Goal: Find specific page/section: Find specific page/section

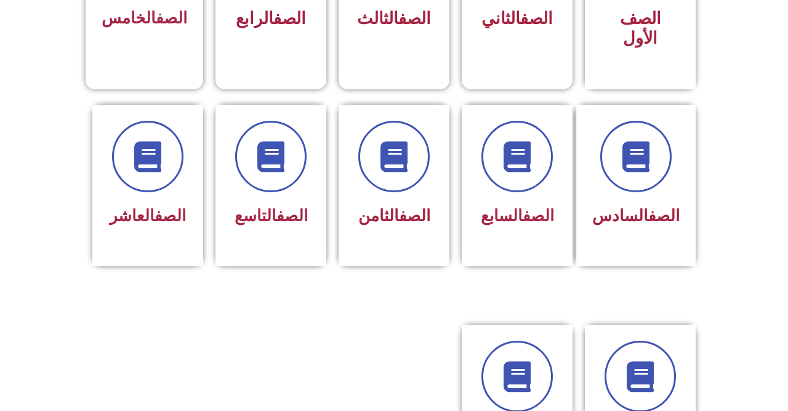
click at [277, 208] on link "الصف" at bounding box center [292, 215] width 31 height 18
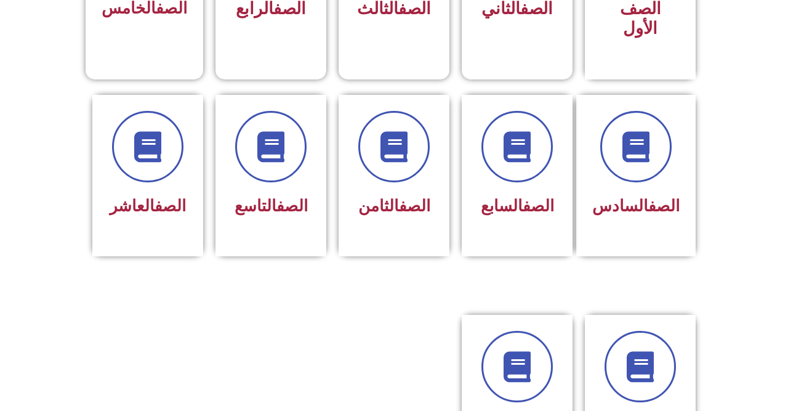
scroll to position [496, 0]
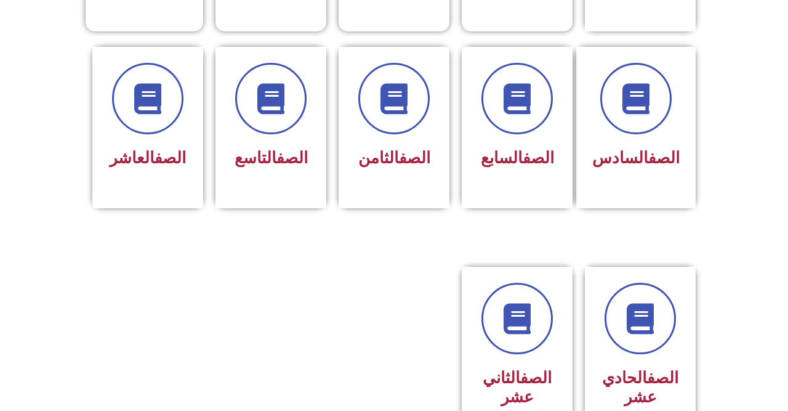
click at [280, 131] on div at bounding box center [271, 98] width 79 height 71
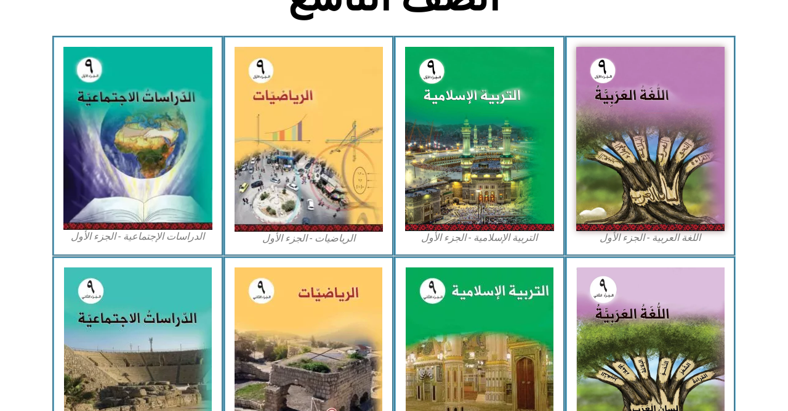
scroll to position [350, 0]
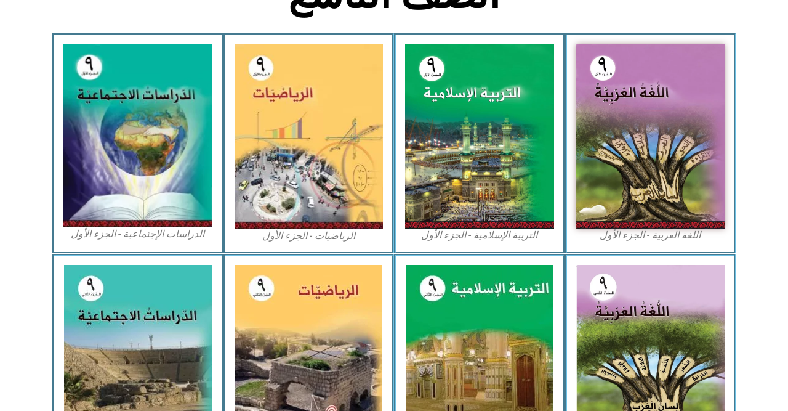
click at [627, 126] on img at bounding box center [651, 136] width 149 height 184
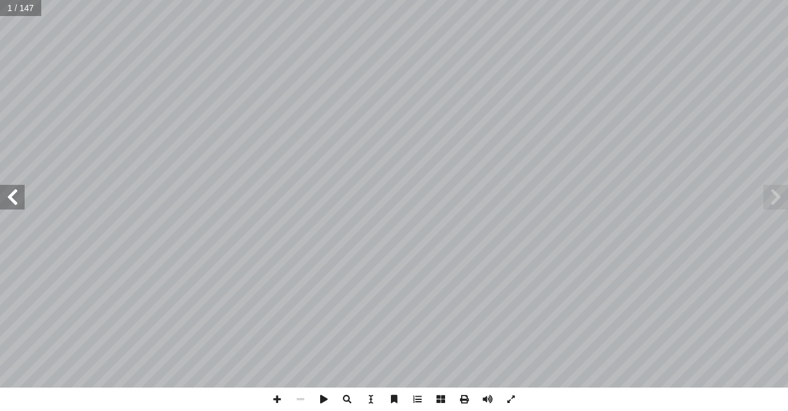
click at [10, 201] on span at bounding box center [12, 197] width 25 height 25
click at [7, 198] on span at bounding box center [12, 197] width 25 height 25
click at [14, 195] on span at bounding box center [12, 197] width 25 height 25
click at [7, 189] on span at bounding box center [12, 197] width 25 height 25
click at [18, 198] on span at bounding box center [12, 197] width 25 height 25
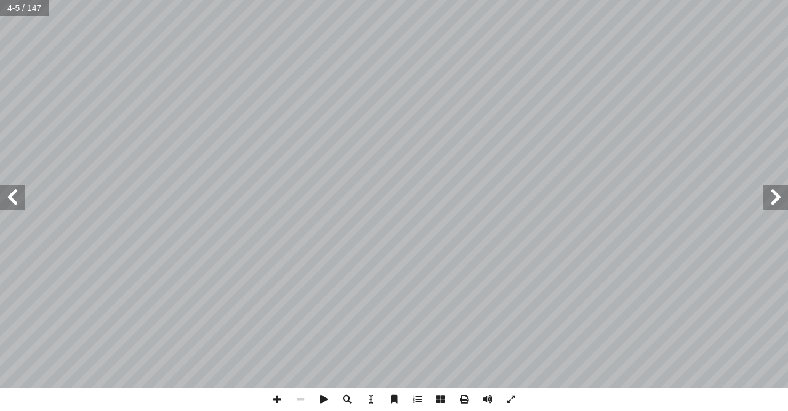
click at [22, 203] on span at bounding box center [12, 197] width 25 height 25
